Goal: Information Seeking & Learning: Learn about a topic

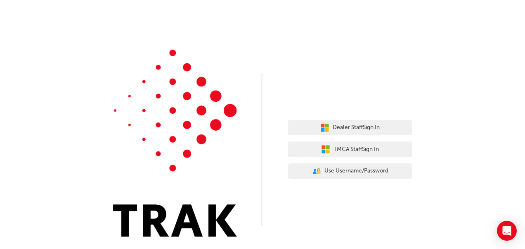
click at [519, 20] on div "Dealer Staff Sign In TMCA Staff Sign In User Authentication Icon - Blue Person,…" at bounding box center [262, 124] width 525 height 249
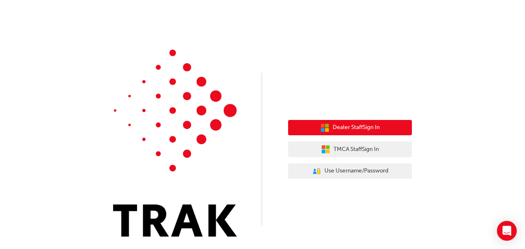
click at [354, 128] on span "Dealer Staff Sign In" at bounding box center [356, 127] width 47 height 9
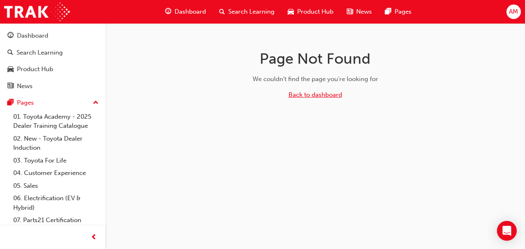
click at [334, 91] on link "Back to dashboard" at bounding box center [316, 94] width 54 height 7
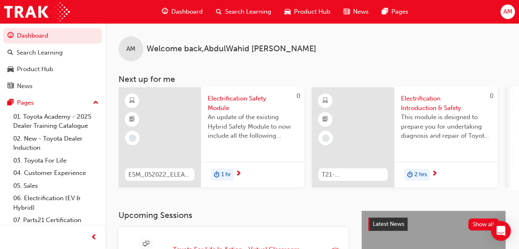
click at [221, 8] on div "Search Learning" at bounding box center [243, 11] width 69 height 17
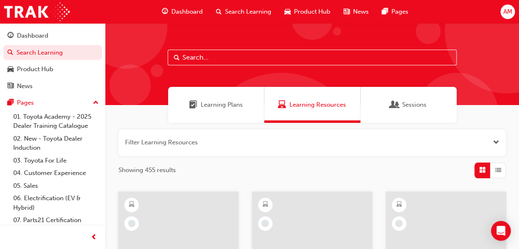
click at [216, 54] on input "text" at bounding box center [312, 58] width 289 height 16
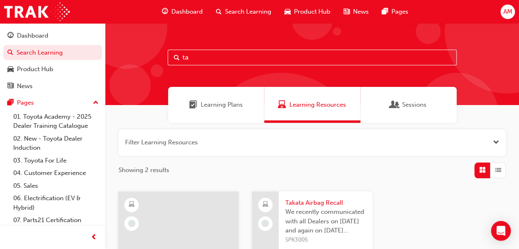
type input "t"
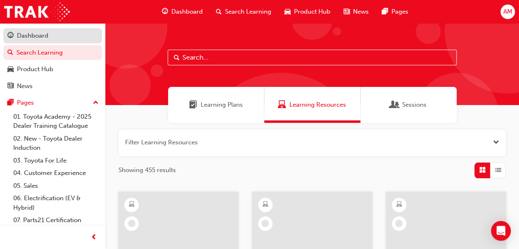
click at [40, 35] on div "Dashboard" at bounding box center [32, 35] width 31 height 9
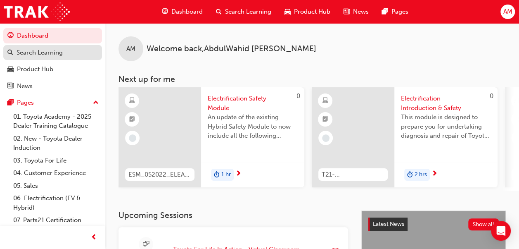
click at [62, 57] on div "Search Learning" at bounding box center [40, 52] width 46 height 9
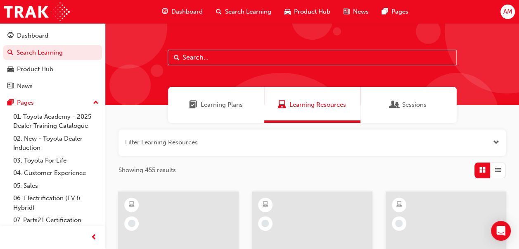
click at [226, 60] on input "text" at bounding box center [312, 58] width 289 height 16
type input "takata"
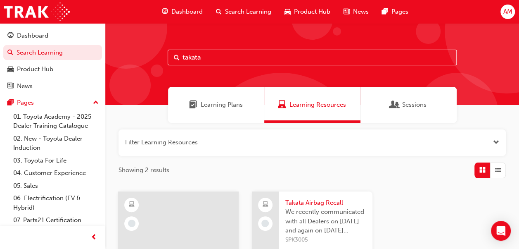
click at [305, 207] on span "We recently communicated with all Dealers on 28th April and again on 5th May re…" at bounding box center [325, 221] width 81 height 28
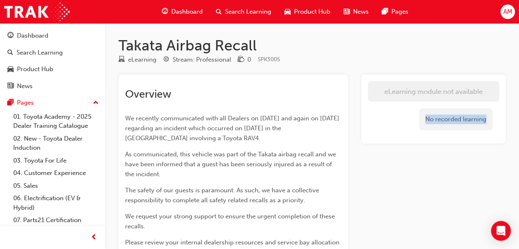
drag, startPoint x: 517, startPoint y: 79, endPoint x: 518, endPoint y: 166, distance: 87.1
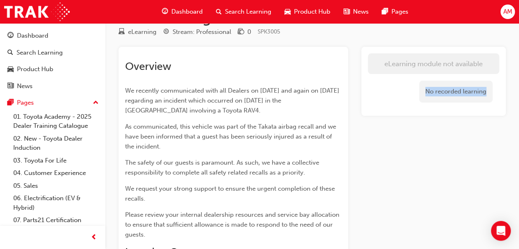
scroll to position [27, 0]
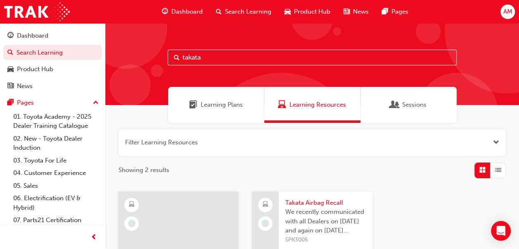
click at [374, 156] on div "Filter Learning Resources Showing 2 results" at bounding box center [311, 153] width 387 height 49
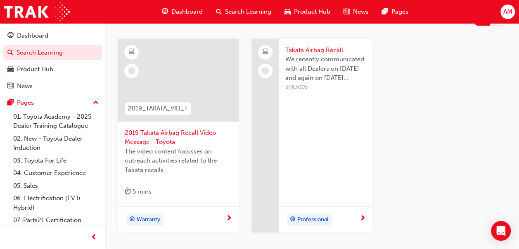
scroll to position [154, 0]
click at [148, 130] on span "2019 Takata Airbag Recall Video Message - Toyota" at bounding box center [178, 136] width 107 height 19
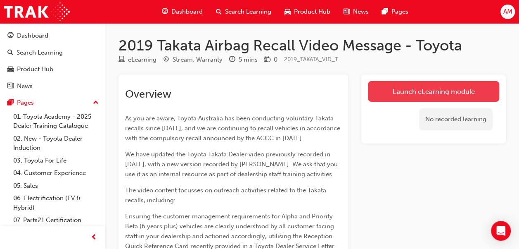
click at [446, 92] on link "Launch eLearning module" at bounding box center [433, 91] width 131 height 21
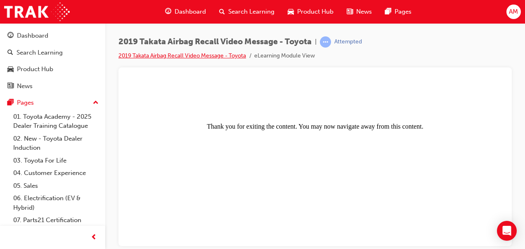
click at [214, 58] on link "2019 Takata Airbag Recall Video Message - Toyota" at bounding box center [182, 55] width 128 height 7
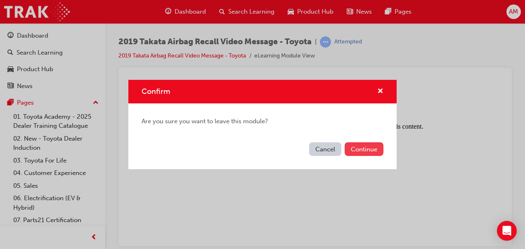
click at [371, 148] on button "Continue" at bounding box center [364, 149] width 39 height 14
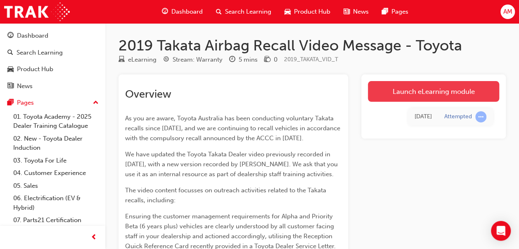
click at [406, 92] on link "Launch eLearning module" at bounding box center [433, 91] width 131 height 21
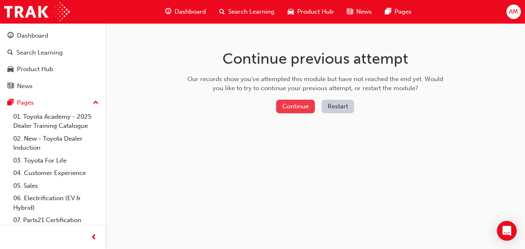
click at [305, 103] on button "Continue" at bounding box center [295, 107] width 39 height 14
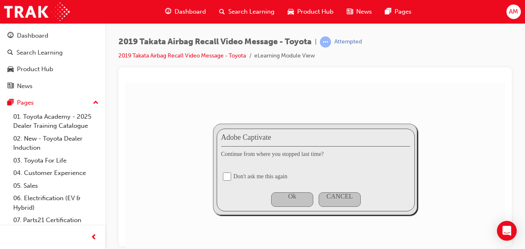
click at [260, 178] on div "Don't ask me this again" at bounding box center [261, 176] width 54 height 7
click at [229, 176] on input "checkbox" at bounding box center [227, 176] width 8 height 8
checkbox input "true"
click at [296, 199] on div "Ok" at bounding box center [292, 199] width 42 height 14
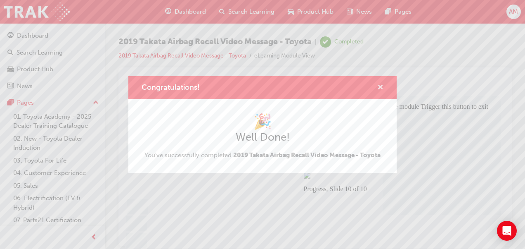
click at [381, 86] on span "cross-icon" at bounding box center [380, 87] width 6 height 7
